Goal: Find specific page/section: Find specific page/section

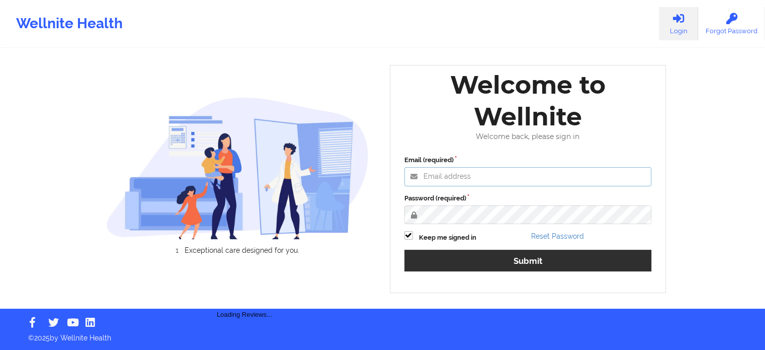
type input "[PERSON_NAME][EMAIL_ADDRESS][PERSON_NAME][DOMAIN_NAME]"
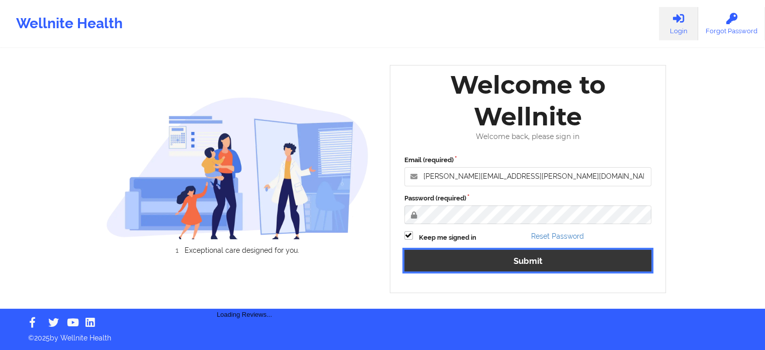
click at [484, 261] on button "Submit" at bounding box center [527, 260] width 247 height 22
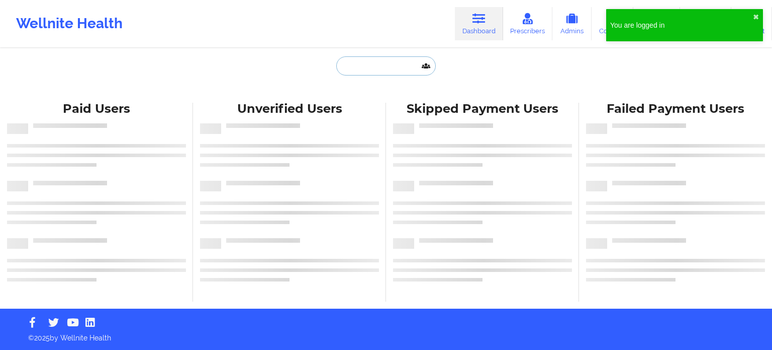
click at [375, 68] on input "text" at bounding box center [386, 65] width 100 height 19
paste input "[EMAIL_ADDRESS][DOMAIN_NAME]"
type input "[EMAIL_ADDRESS][DOMAIN_NAME]"
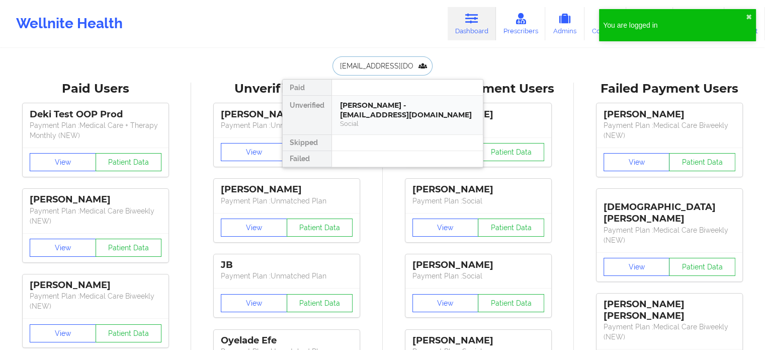
click at [390, 111] on div "[PERSON_NAME] - [EMAIL_ADDRESS][DOMAIN_NAME]" at bounding box center [407, 110] width 135 height 19
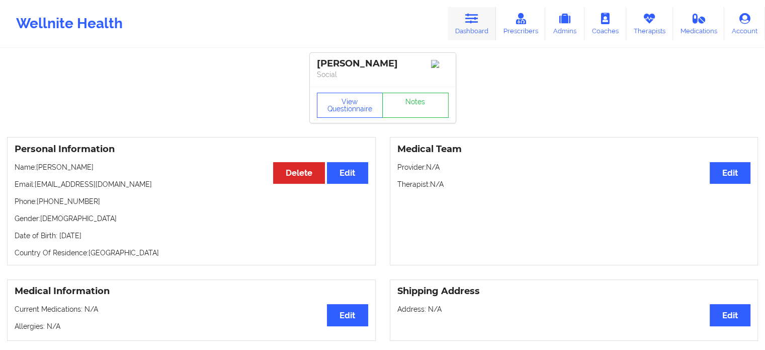
click at [478, 13] on icon at bounding box center [471, 18] width 13 height 11
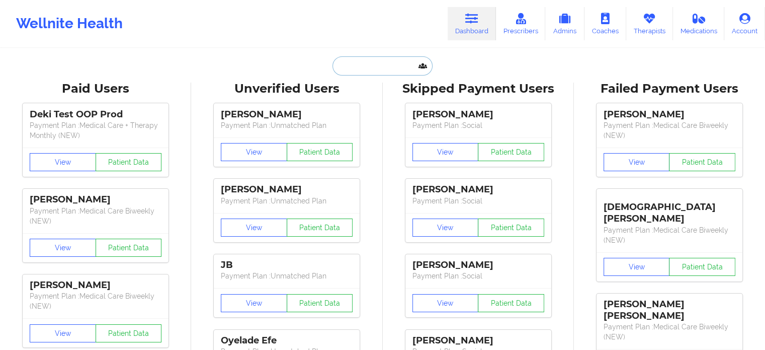
click at [396, 66] on input "text" at bounding box center [382, 65] width 100 height 19
paste input "[PERSON_NAME][EMAIL_ADDRESS][PERSON_NAME][DOMAIN_NAME]"
type input "[PERSON_NAME][EMAIL_ADDRESS][PERSON_NAME][DOMAIN_NAME]"
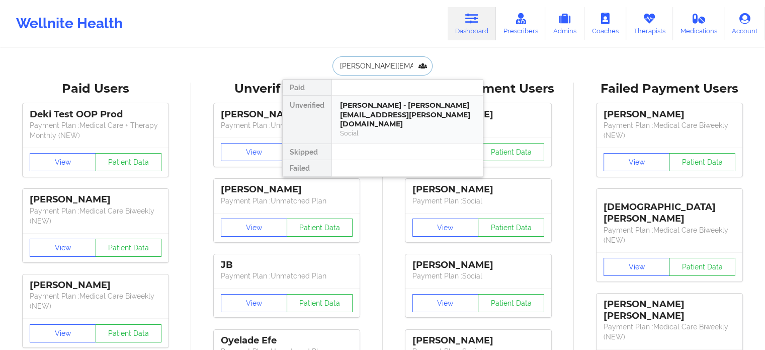
click at [396, 111] on div "[PERSON_NAME] - [PERSON_NAME][EMAIL_ADDRESS][PERSON_NAME][DOMAIN_NAME]" at bounding box center [407, 115] width 135 height 28
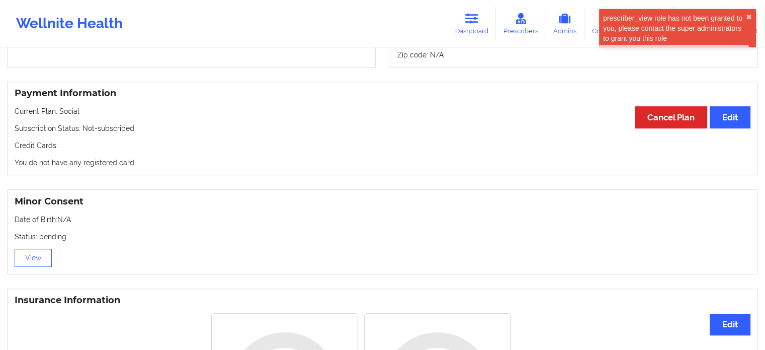
scroll to position [506, 0]
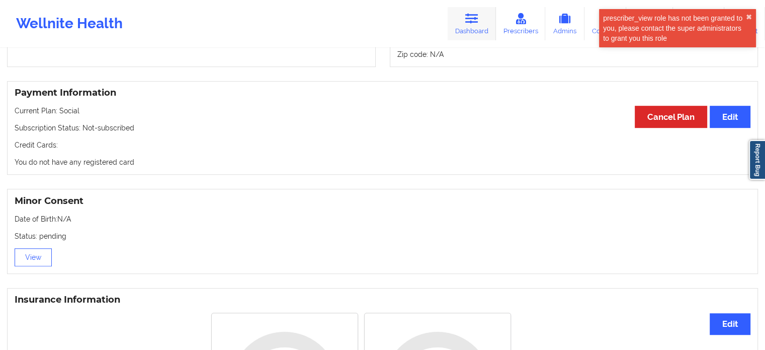
click at [478, 15] on icon at bounding box center [471, 18] width 13 height 11
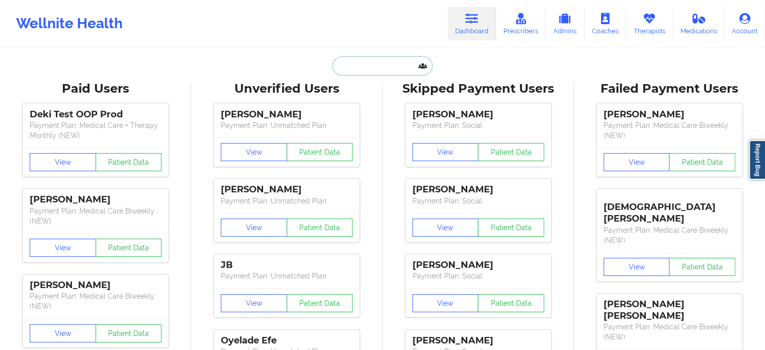
click at [348, 60] on input "text" at bounding box center [382, 65] width 100 height 19
paste input "[EMAIL_ADDRESS][DOMAIN_NAME]"
type input "[EMAIL_ADDRESS][DOMAIN_NAME]"
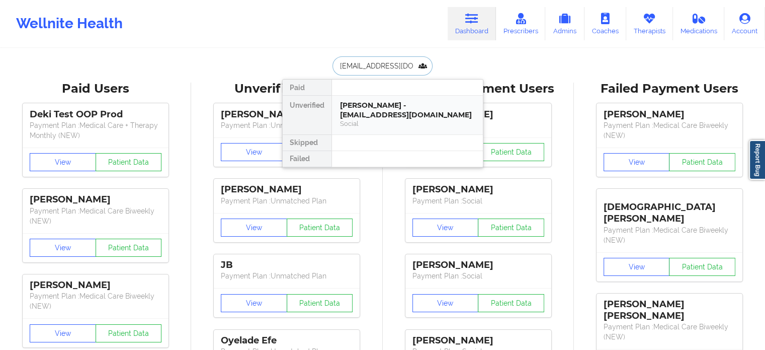
click at [367, 114] on div "[PERSON_NAME] - [EMAIL_ADDRESS][DOMAIN_NAME]" at bounding box center [407, 110] width 135 height 19
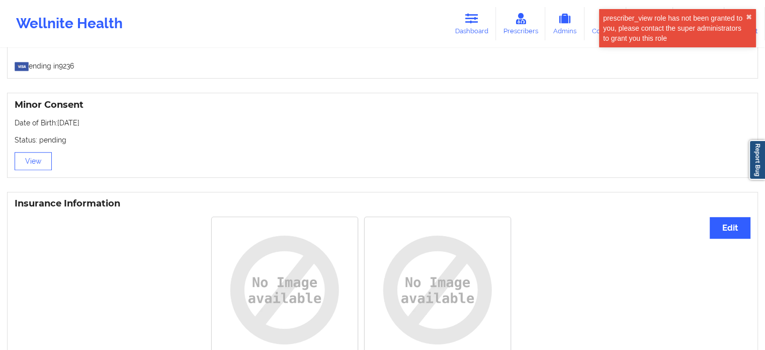
scroll to position [702, 0]
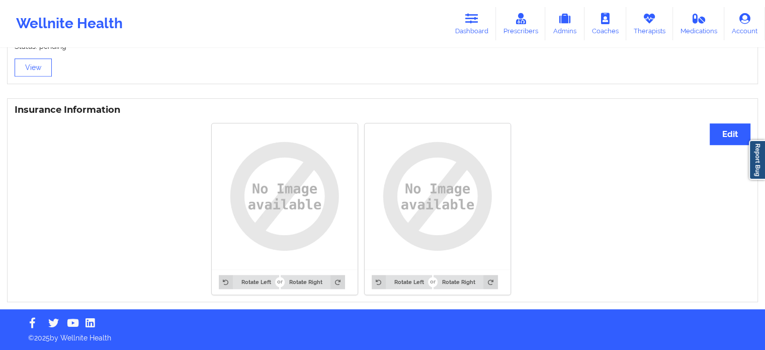
click at [485, 16] on link "Dashboard" at bounding box center [472, 23] width 48 height 33
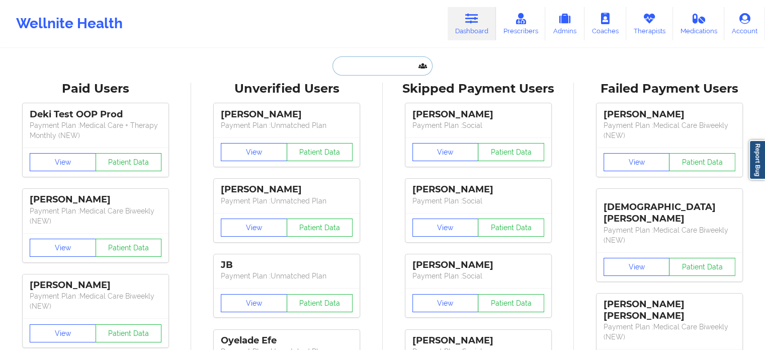
click at [374, 68] on input "text" at bounding box center [382, 65] width 100 height 19
drag, startPoint x: 453, startPoint y: 54, endPoint x: 437, endPoint y: 51, distance: 16.9
click at [379, 64] on input "[PERSON_NAME]" at bounding box center [382, 65] width 100 height 19
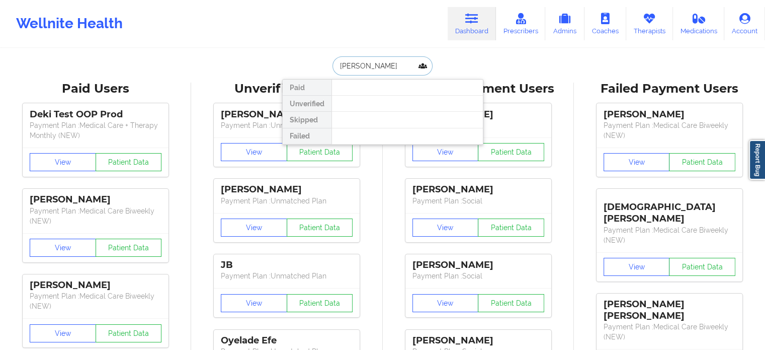
click at [379, 64] on input "[PERSON_NAME]" at bounding box center [382, 65] width 100 height 19
paste input "[EMAIL_ADDRESS][DOMAIN_NAME]"
type input "[EMAIL_ADDRESS][DOMAIN_NAME]"
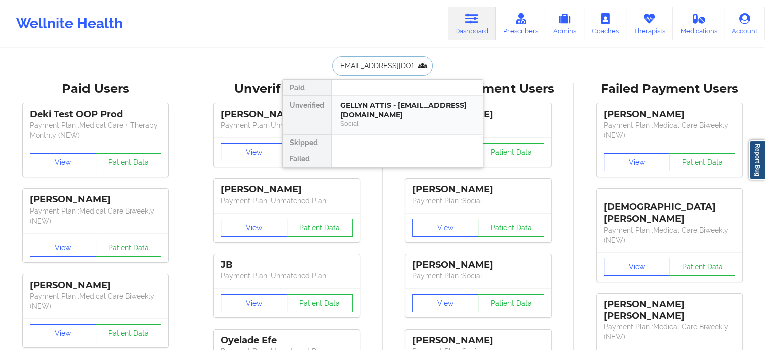
click at [412, 111] on div "GELLYN ATTIS - [EMAIL_ADDRESS][DOMAIN_NAME]" at bounding box center [407, 110] width 135 height 19
